Goal: Find specific page/section: Find specific page/section

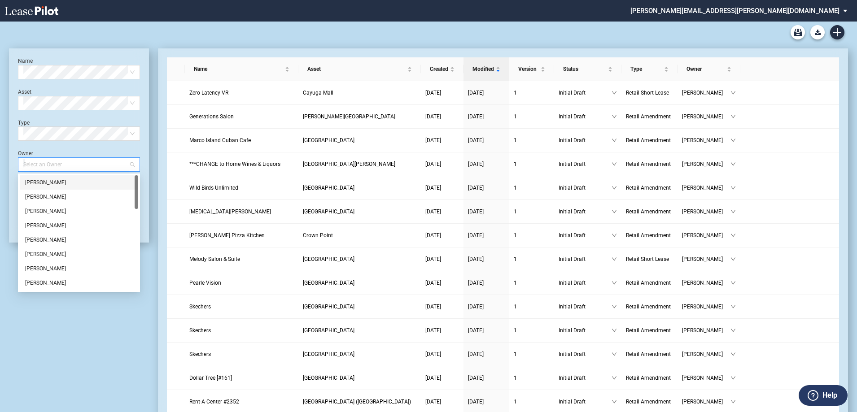
click at [45, 167] on div at bounding box center [75, 164] width 110 height 13
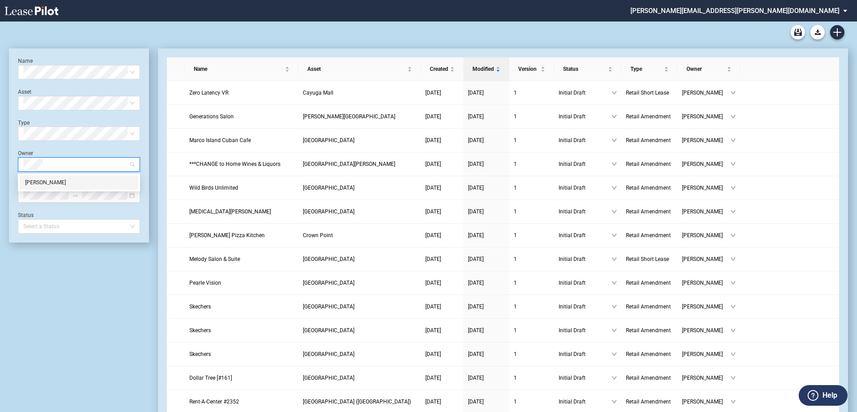
click at [48, 179] on div "Michele Smith" at bounding box center [79, 182] width 108 height 9
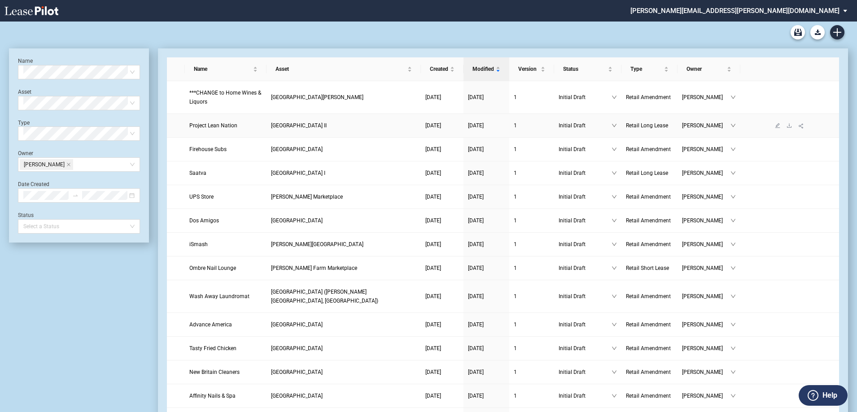
click at [220, 123] on span "Project Lean Nation" at bounding box center [213, 126] width 48 height 6
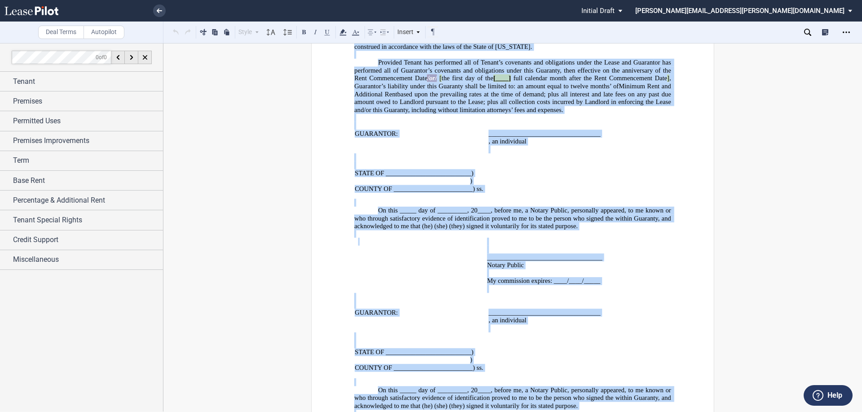
scroll to position [14617, 0]
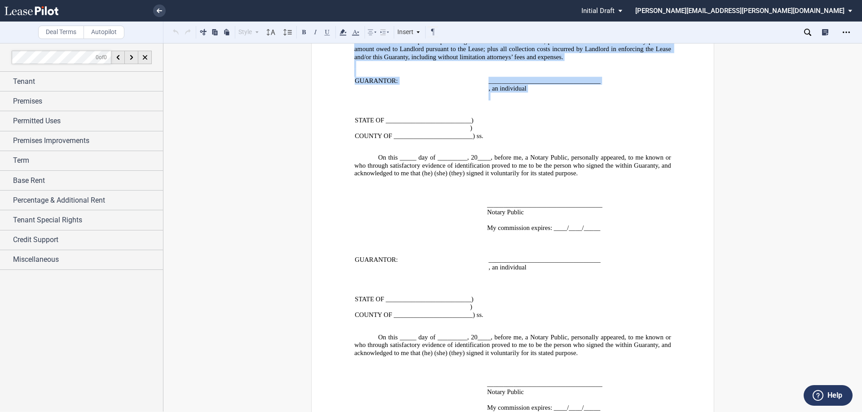
drag, startPoint x: 492, startPoint y: 78, endPoint x: 649, endPoint y: 70, distance: 157.7
click at [649, 70] on div "!!CUSTOM_FOOTER_DISTANCE_0.1!! !!CUSTOM_FOOTER_START!! ﻿ !!CUSTOM_PAGE_NUMBER:T…" at bounding box center [512, 38] width 316 height 764
click at [216, 30] on button at bounding box center [215, 31] width 11 height 11
